Goal: Communication & Community: Answer question/provide support

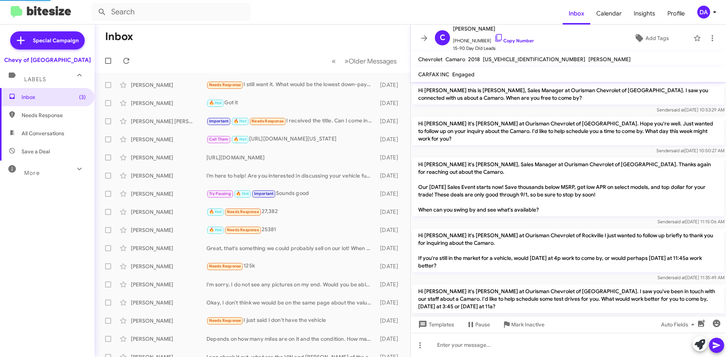
scroll to position [45, 0]
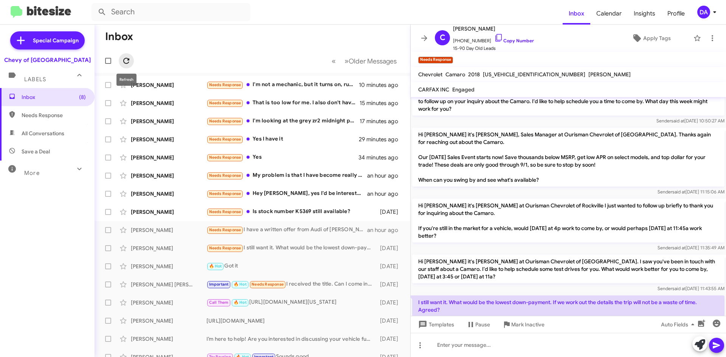
click at [121, 60] on span at bounding box center [126, 60] width 15 height 9
click at [296, 215] on div "Needs Response Is stock number K5369 still available?" at bounding box center [291, 212] width 168 height 9
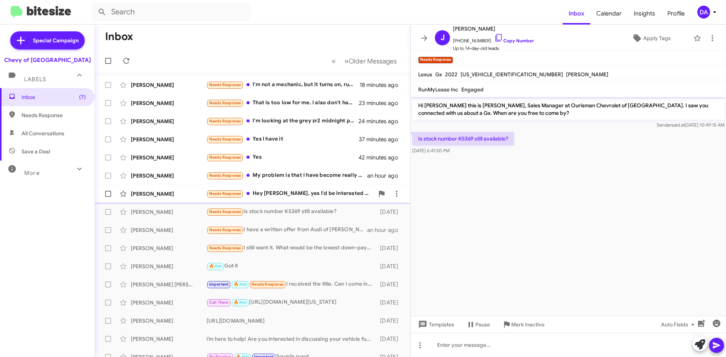
click at [292, 198] on div "Needs Response Hey [PERSON_NAME], yes I'd be interested in selling it" at bounding box center [291, 193] width 168 height 9
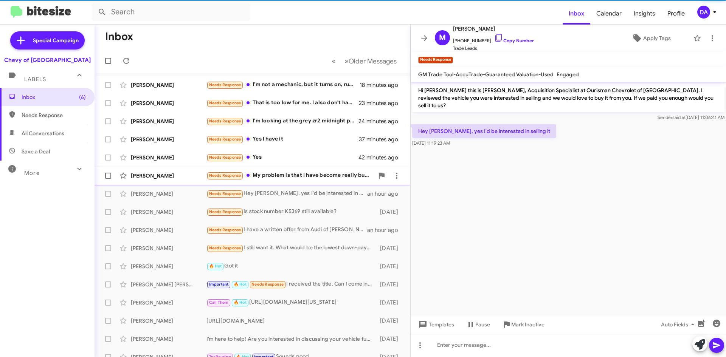
click at [306, 179] on div "Needs Response My problem is that I have become really busy right now and don't…" at bounding box center [291, 175] width 168 height 9
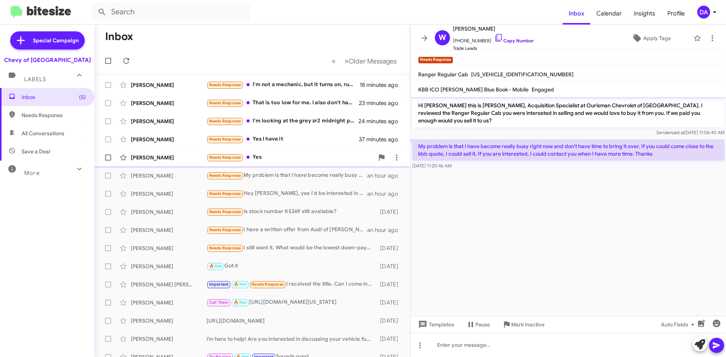
click at [309, 160] on div "Needs Response Yes" at bounding box center [291, 157] width 168 height 9
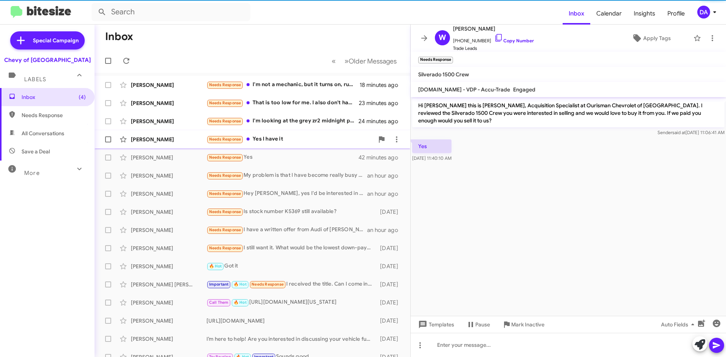
click at [304, 146] on div "[PERSON_NAME] Needs Response Yes I have it 37 minutes ago" at bounding box center [253, 139] width 304 height 15
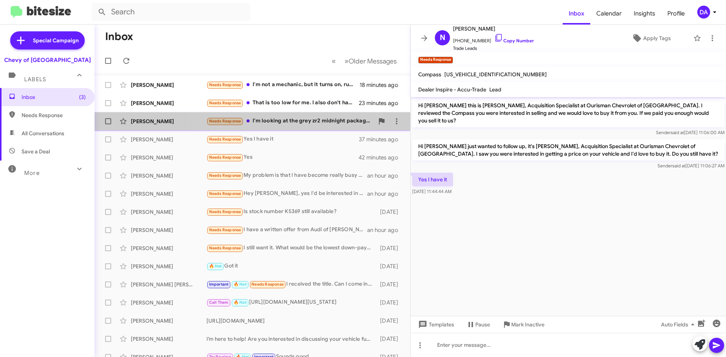
click at [287, 123] on div "Needs Response I'm looking at the grey zr2 midnight package for 49k with the si…" at bounding box center [291, 121] width 168 height 9
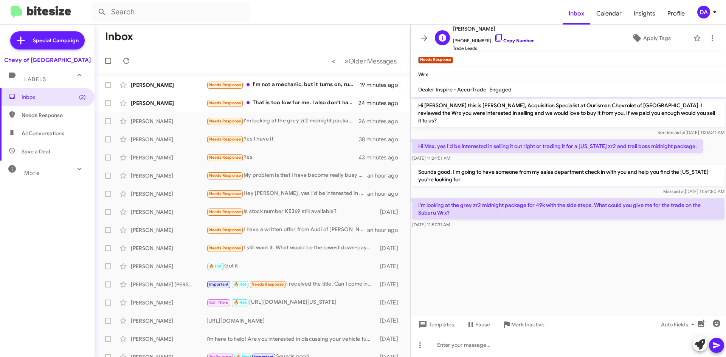
click at [507, 43] on link "Copy Number" at bounding box center [514, 41] width 40 height 6
click at [301, 100] on div "Needs Response That is too low for me. I also don't have time to come to [GEOGR…" at bounding box center [291, 103] width 168 height 9
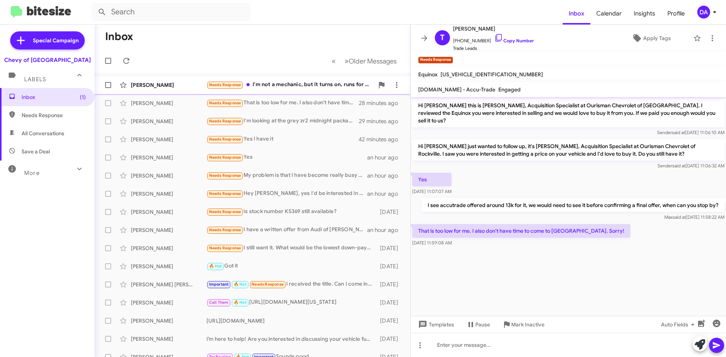
click at [294, 85] on div "Needs Response I'm not a mechanic, but it turns on, runs for a minute then stal…" at bounding box center [291, 85] width 168 height 9
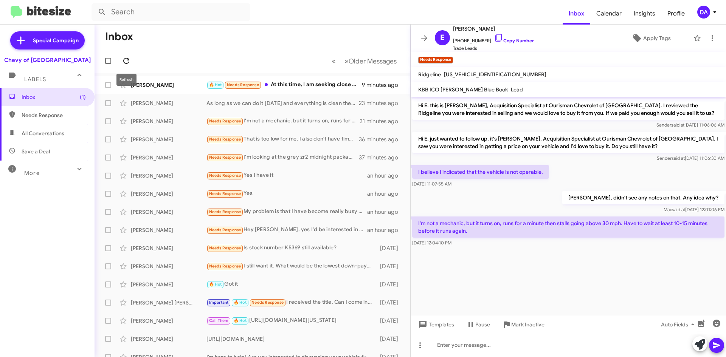
click at [123, 61] on icon at bounding box center [126, 60] width 9 height 9
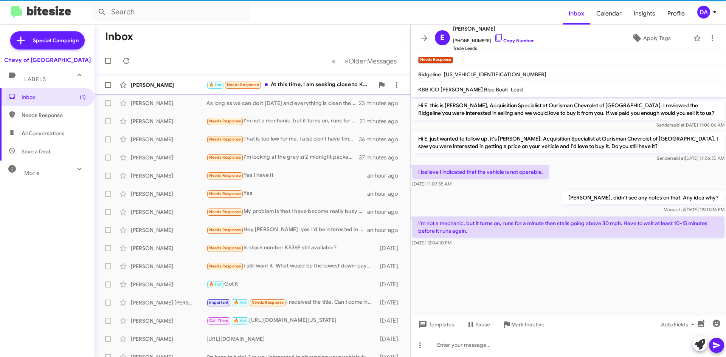
click at [297, 82] on div "🔥 Hot Needs Response At this time, I am seeking close to KBB offer" at bounding box center [291, 85] width 168 height 9
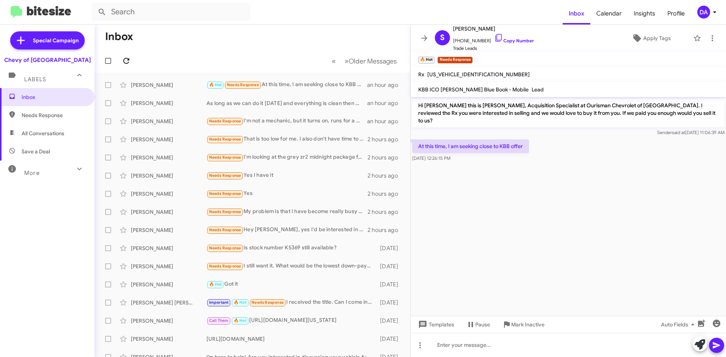
click at [134, 65] on mat-toolbar-row "« Previous » Next Older Messages" at bounding box center [253, 61] width 316 height 24
click at [129, 60] on icon at bounding box center [126, 60] width 9 height 9
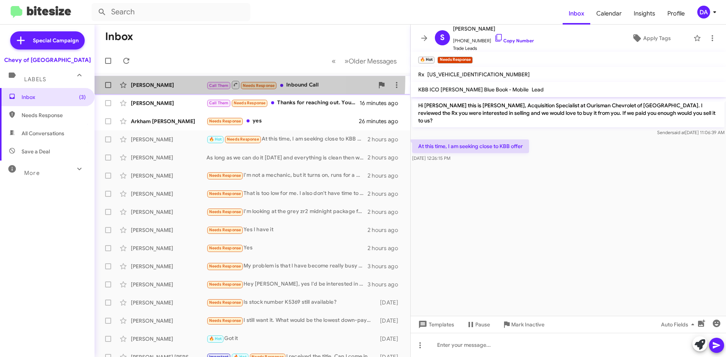
click at [183, 78] on div "[PERSON_NAME] Call Them Needs Response Inbound Call 6 minutes ago" at bounding box center [253, 85] width 304 height 15
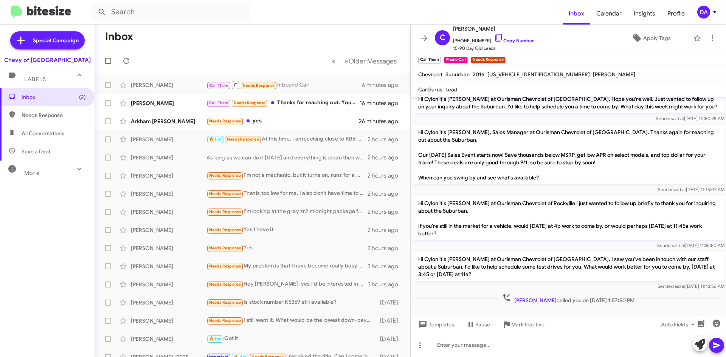
scroll to position [41, 0]
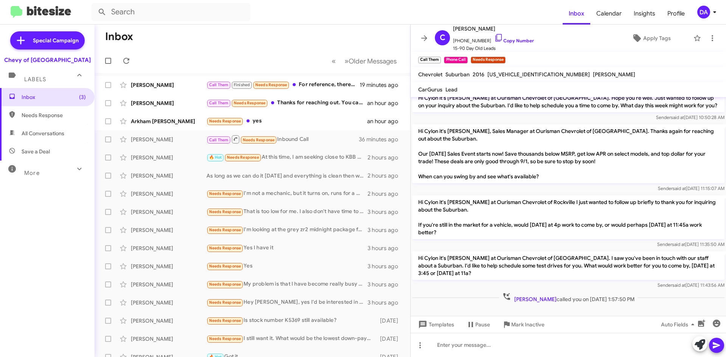
click at [649, 357] on html "Inbox Calendar Insights Profile DA Special Campaign Chevy of [GEOGRAPHIC_DATA] …" at bounding box center [363, 178] width 726 height 357
click at [129, 57] on icon at bounding box center [126, 60] width 9 height 9
